Goal: Transaction & Acquisition: Purchase product/service

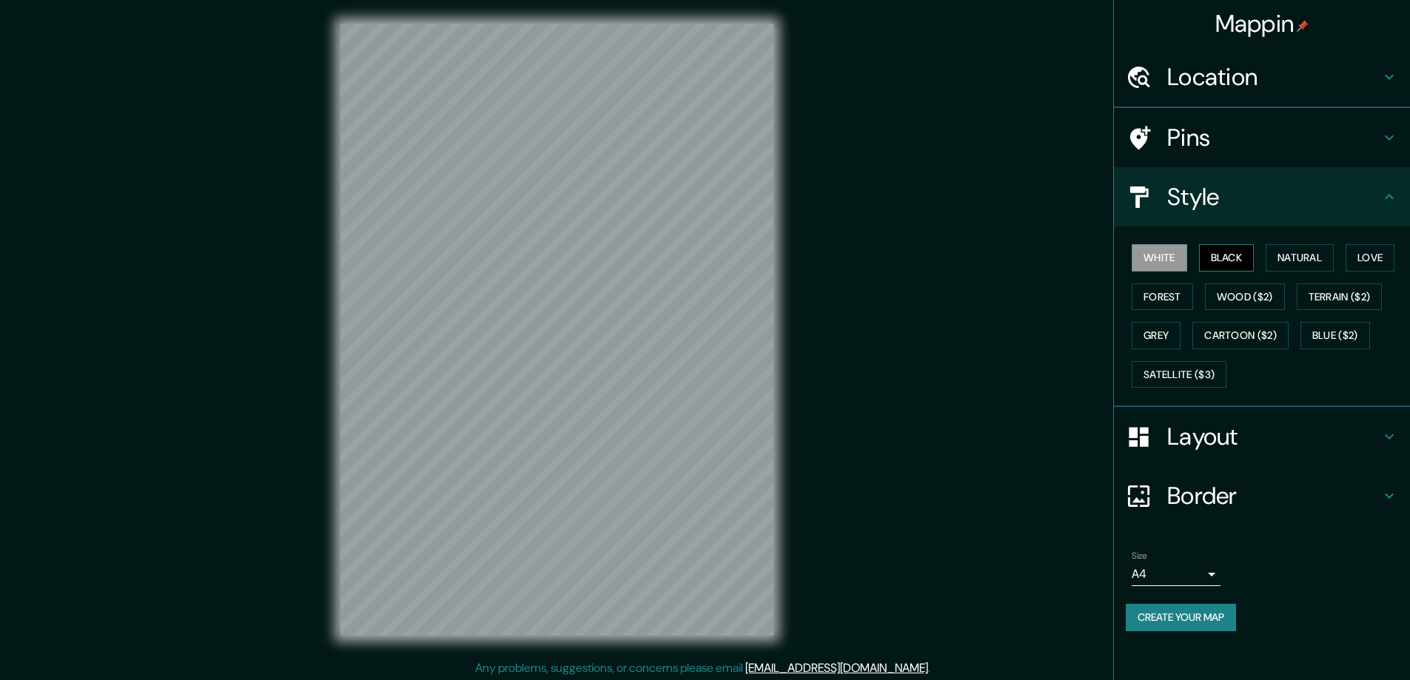
click at [1232, 253] on button "Black" at bounding box center [1227, 257] width 56 height 27
click at [1201, 436] on h4 "Layout" at bounding box center [1273, 437] width 213 height 30
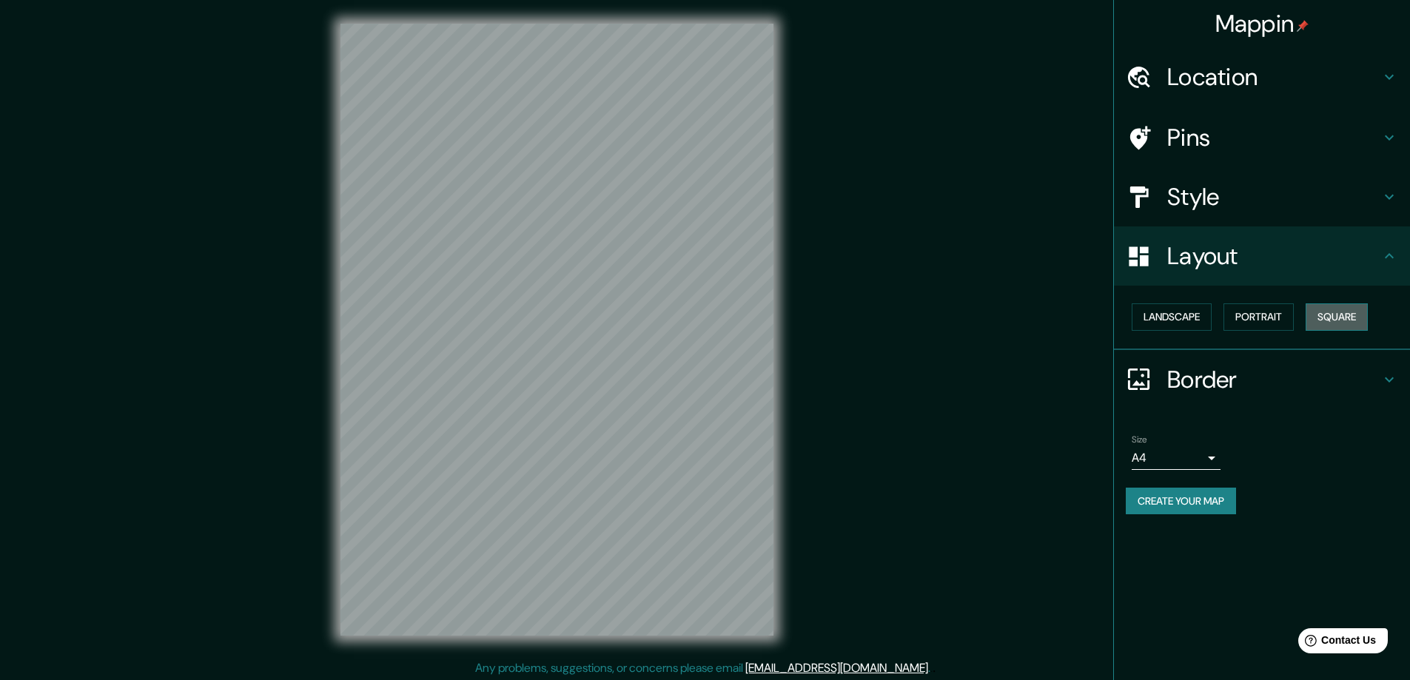
click at [1330, 318] on button "Square" at bounding box center [1337, 317] width 62 height 27
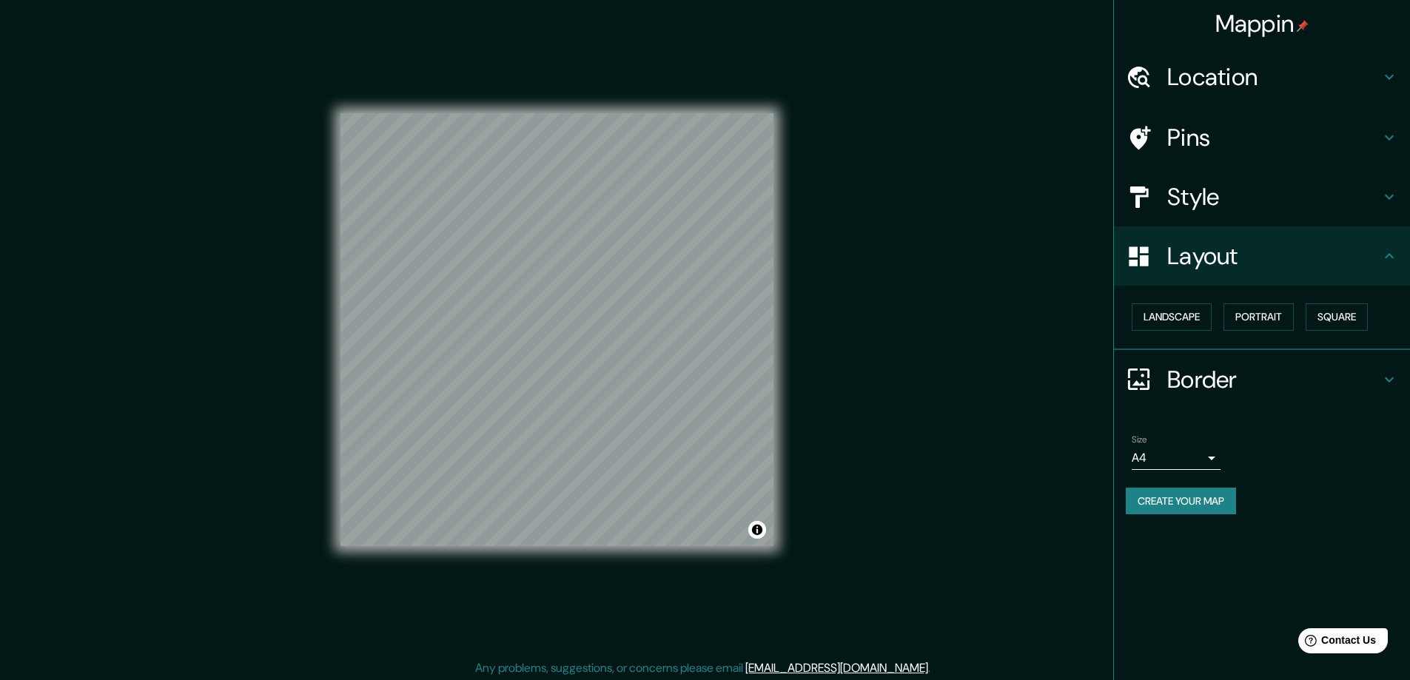
click at [1208, 457] on body "Mappin Location Pins Style Layout Landscape Portrait Square Border Choose a bor…" at bounding box center [705, 340] width 1410 height 680
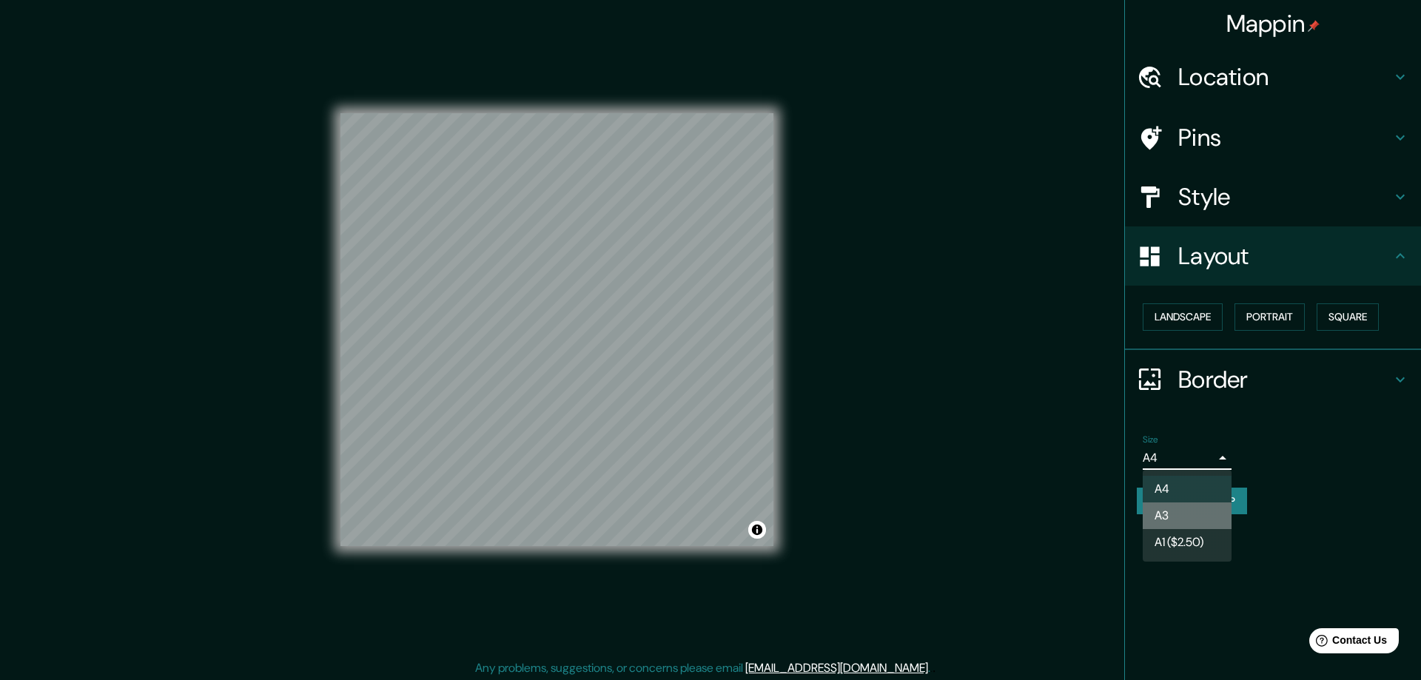
click at [1167, 510] on li "A3" at bounding box center [1187, 516] width 89 height 27
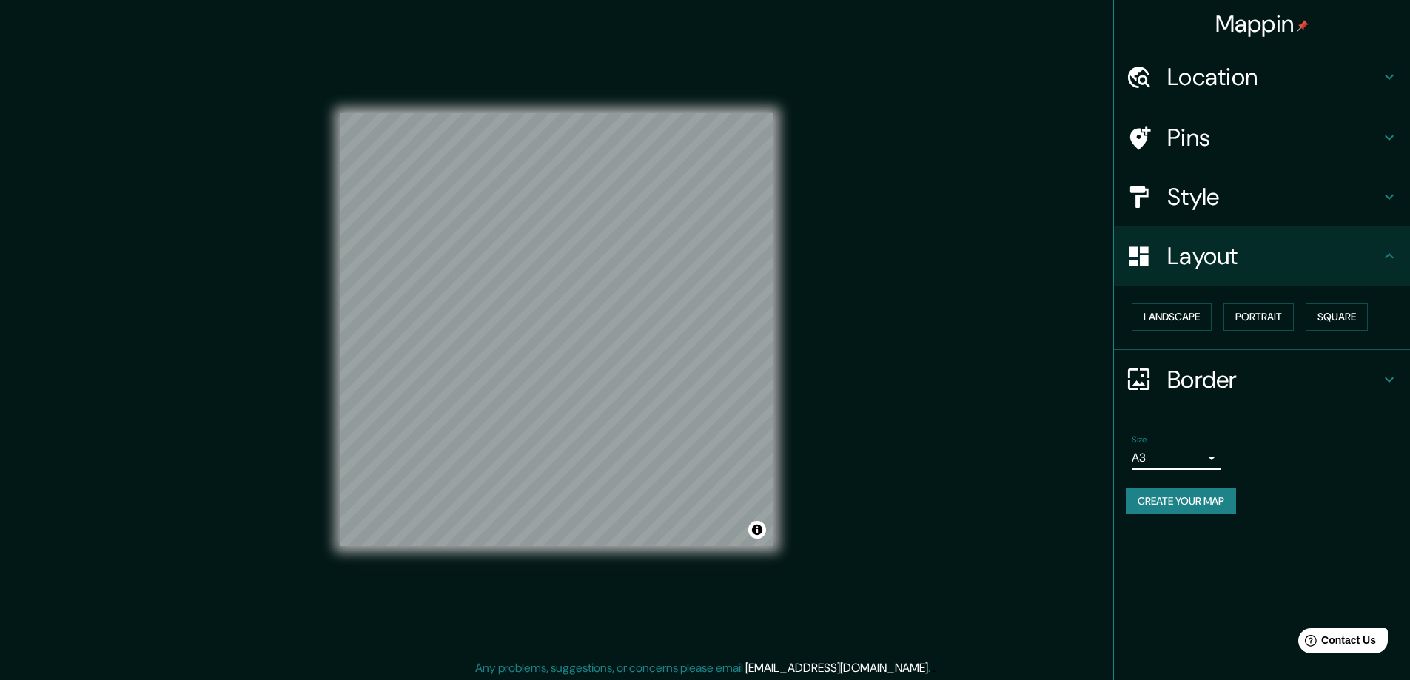
click at [1178, 75] on h4 "Location" at bounding box center [1273, 77] width 213 height 30
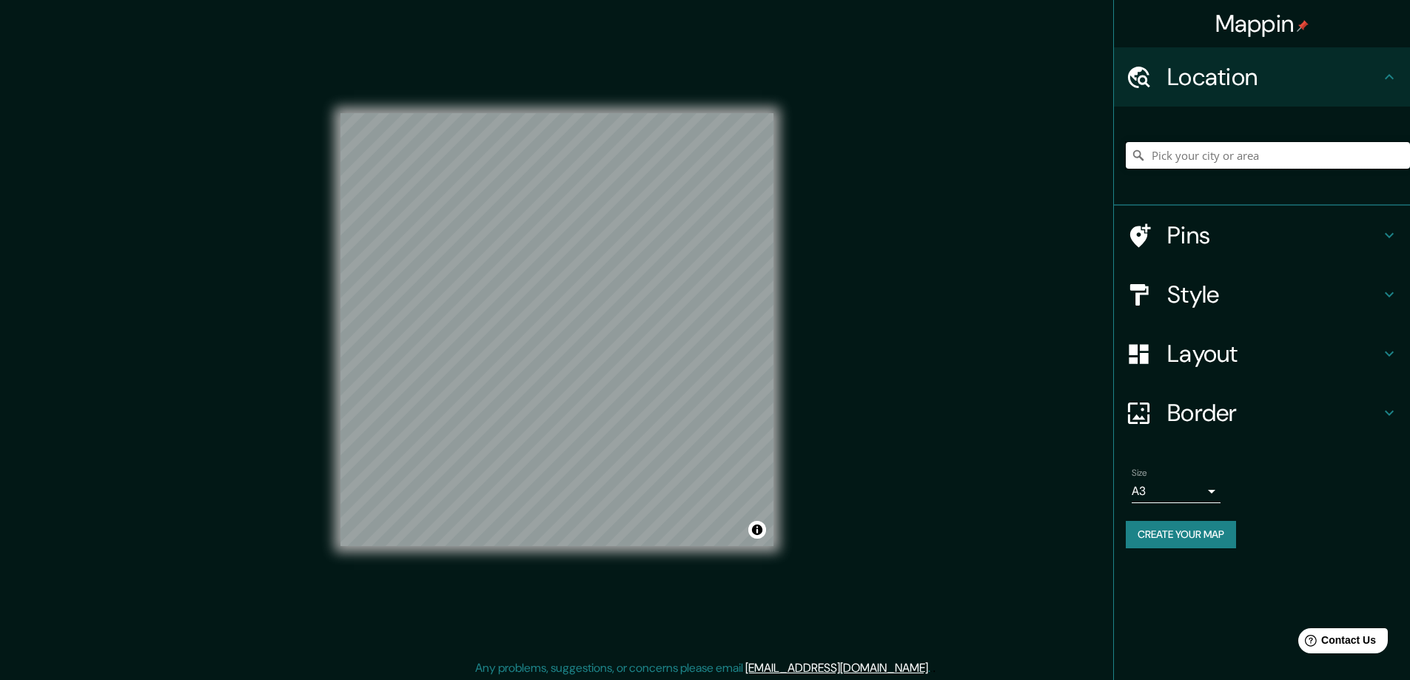
paste input "15465 Gossoms Store Court, Haymarket, VA 20169"
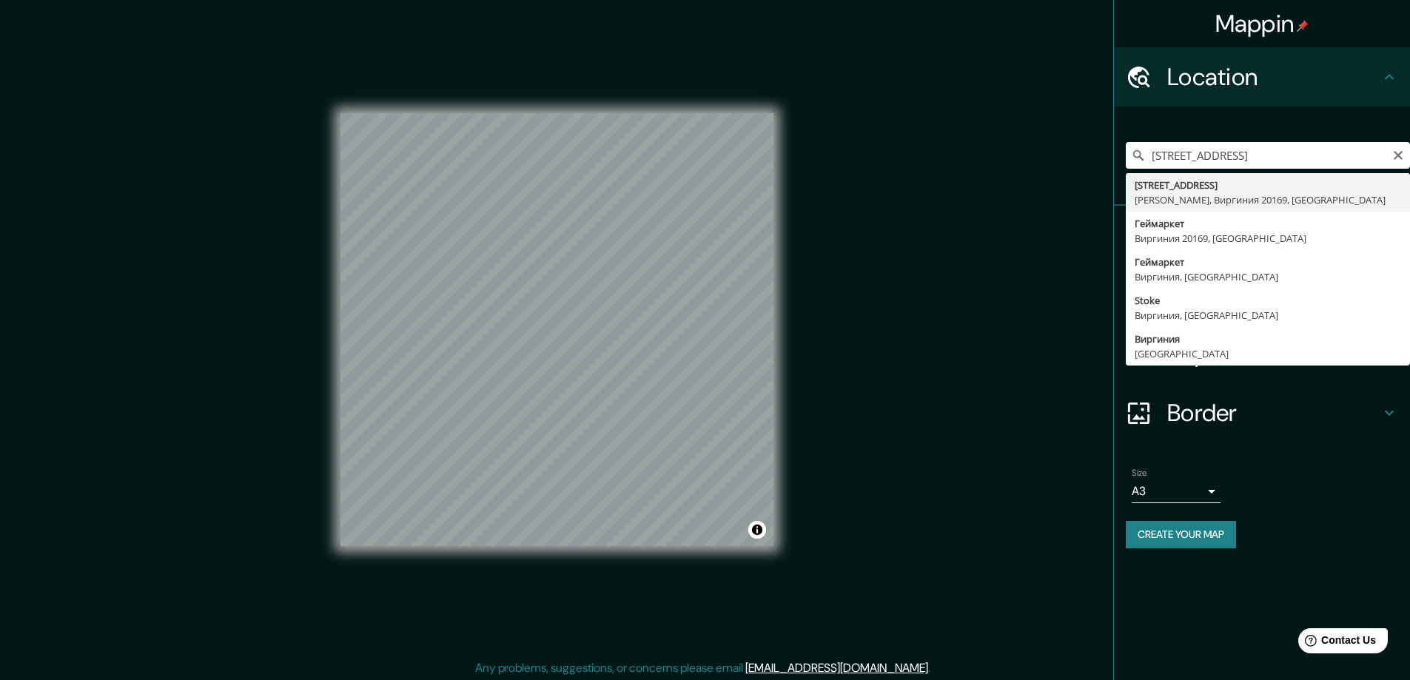
type input "15465 Gossoms Store Court, Геймаркет, Виргиния 20169, США"
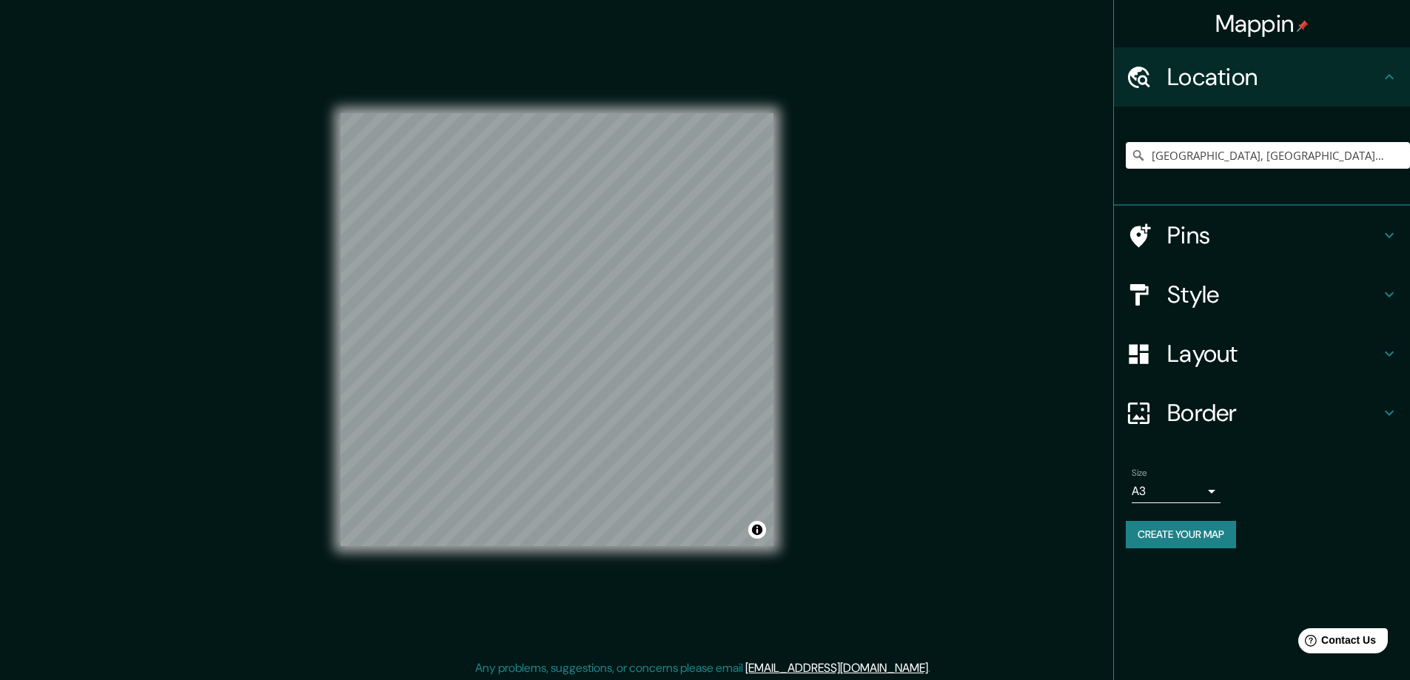
click at [1151, 526] on button "Create your map" at bounding box center [1181, 534] width 110 height 27
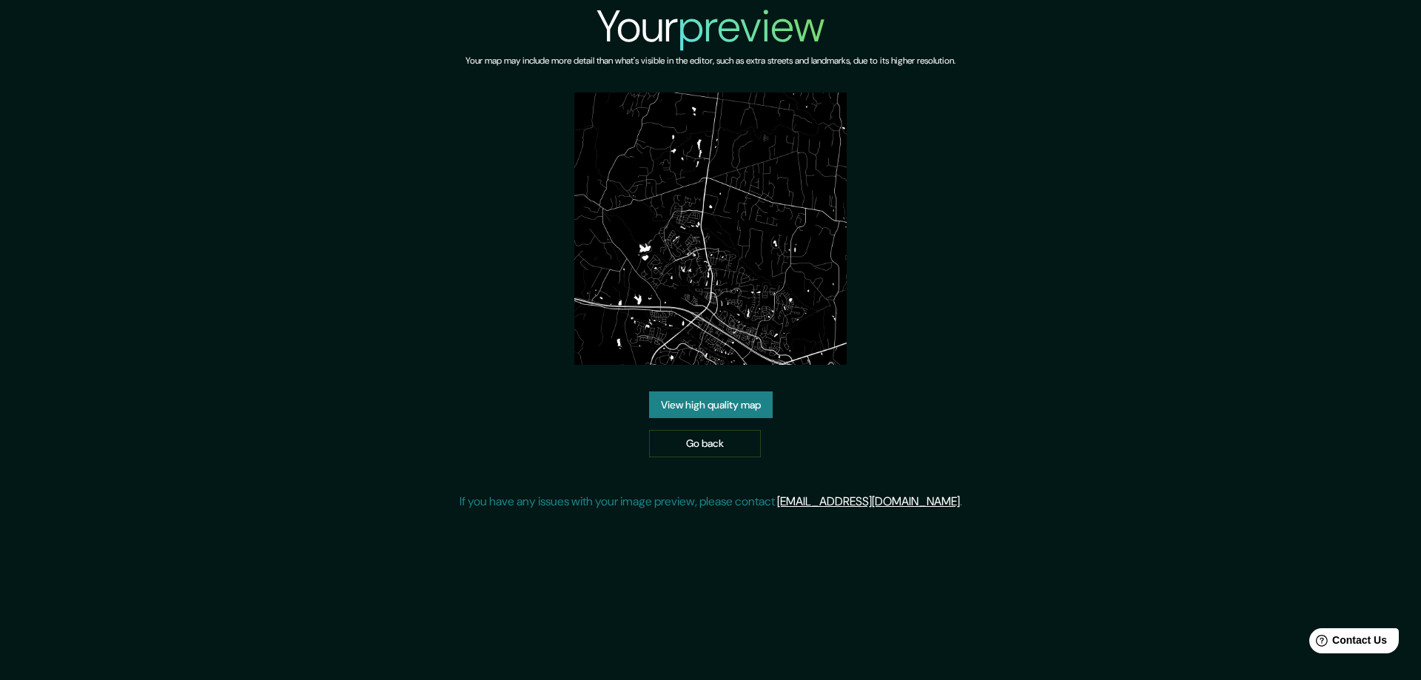
click at [700, 401] on link "View high quality map" at bounding box center [711, 405] width 124 height 27
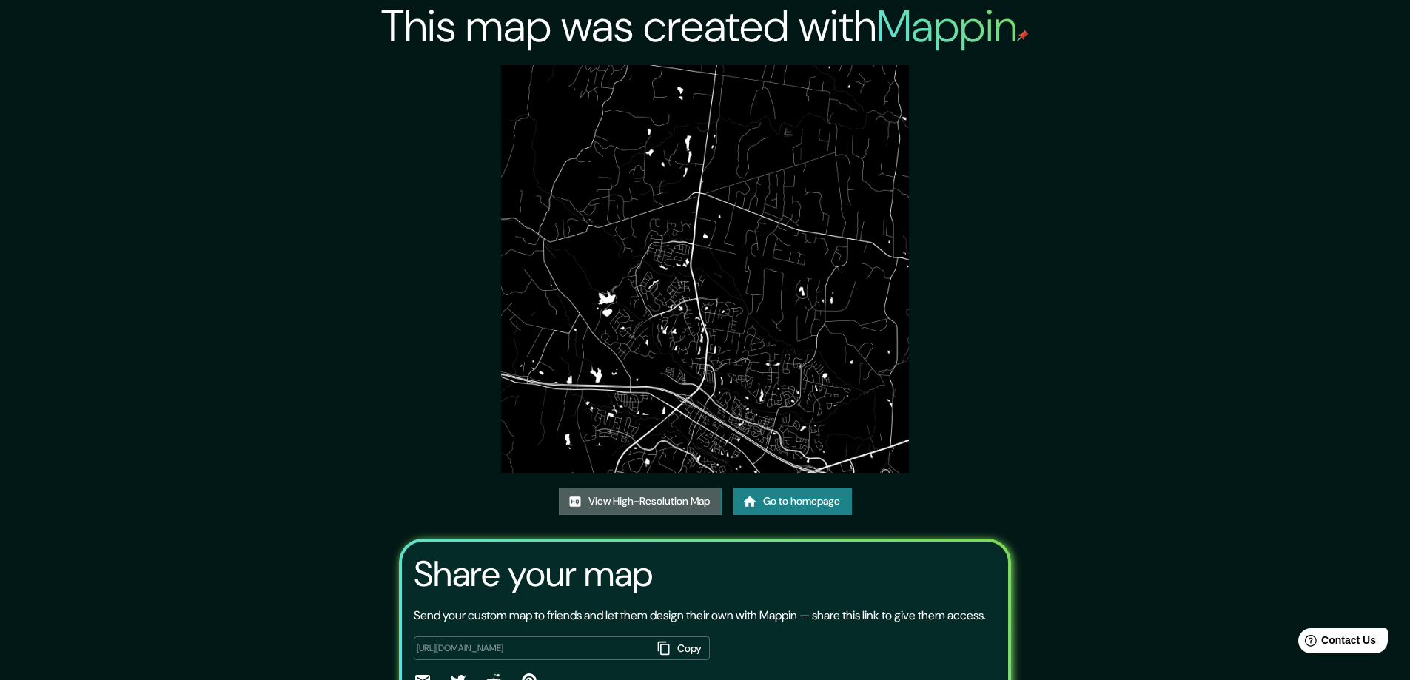
click at [618, 497] on link "View High-Resolution Map" at bounding box center [640, 501] width 163 height 27
click at [797, 499] on link "Go to homepage" at bounding box center [793, 501] width 118 height 27
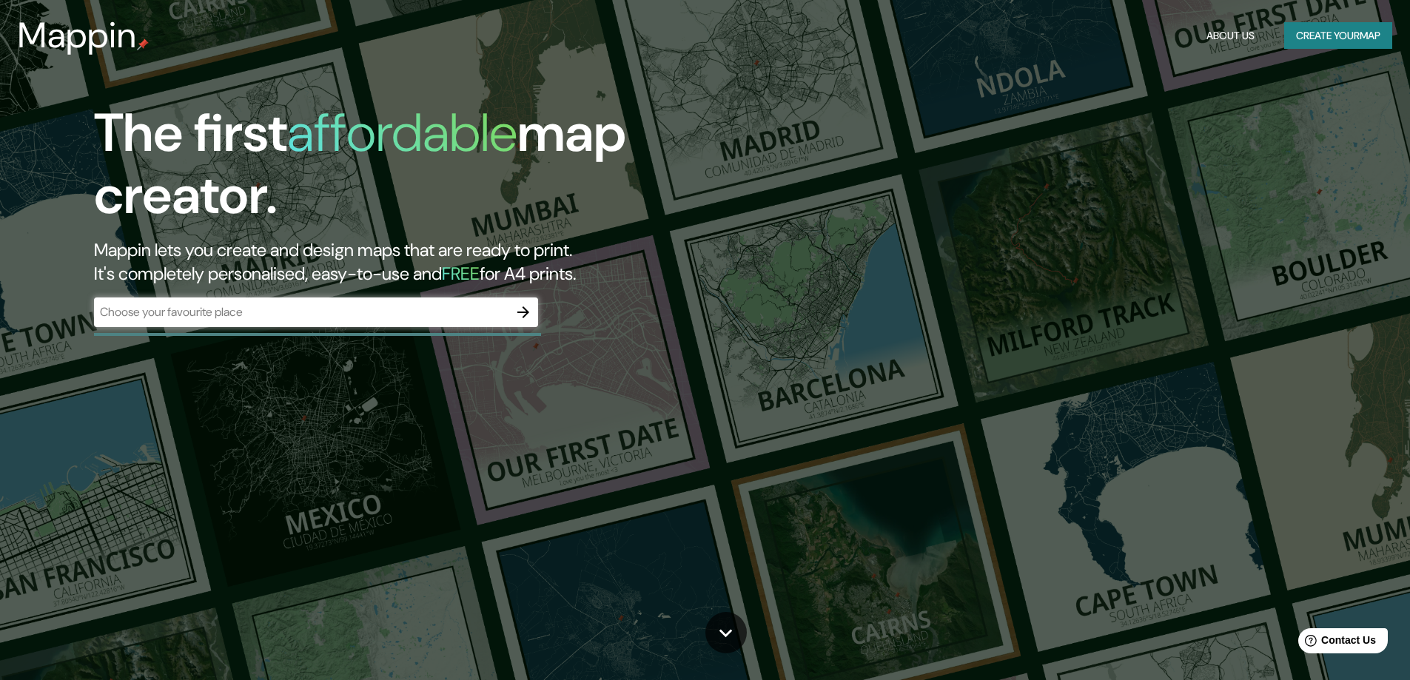
click at [244, 554] on div "The first affordable map creator. Mappin lets you create and design maps that a…" at bounding box center [705, 340] width 1410 height 680
click at [777, 500] on div "The first affordable map creator. Mappin lets you create and design maps that a…" at bounding box center [705, 340] width 1410 height 680
click at [524, 312] on icon "button" at bounding box center [523, 312] width 12 height 12
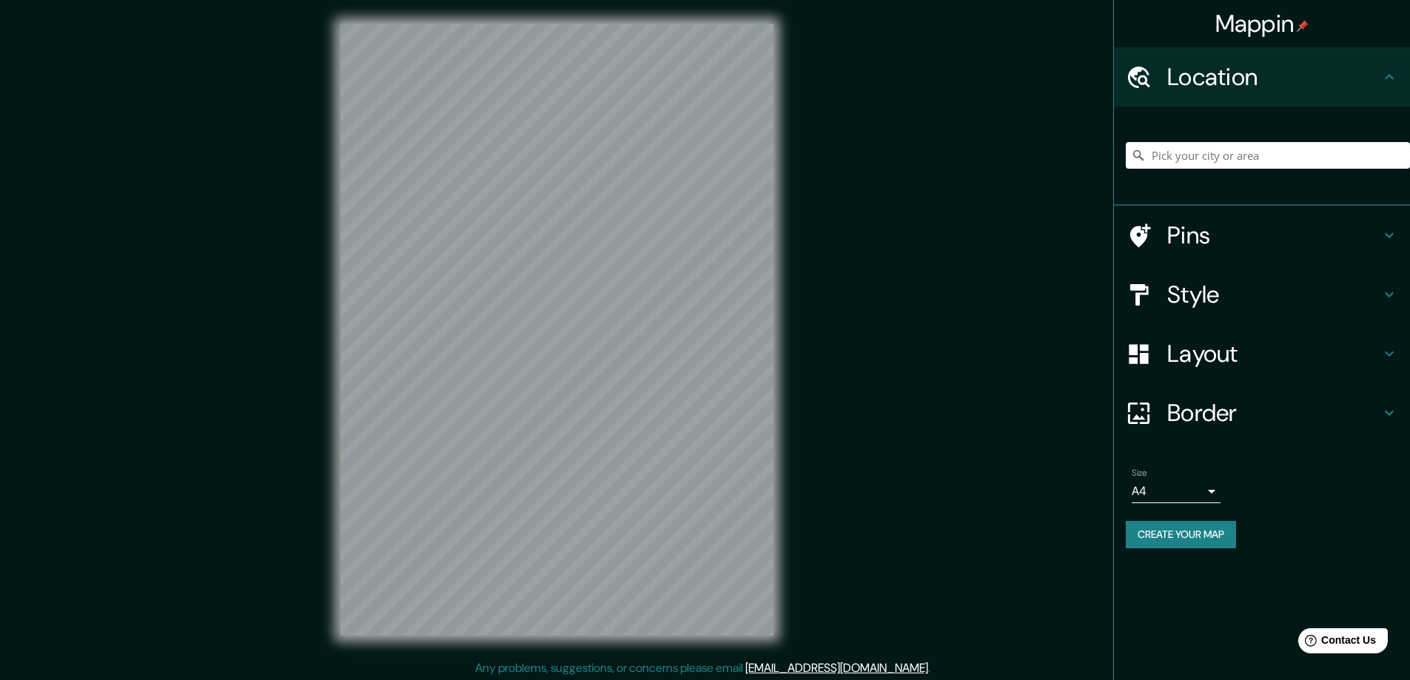
click at [960, 154] on div "Mappin Location Pins Style Layout Border Choose a border. Hint : you can make l…" at bounding box center [705, 341] width 1410 height 683
